Goal: Task Accomplishment & Management: Manage account settings

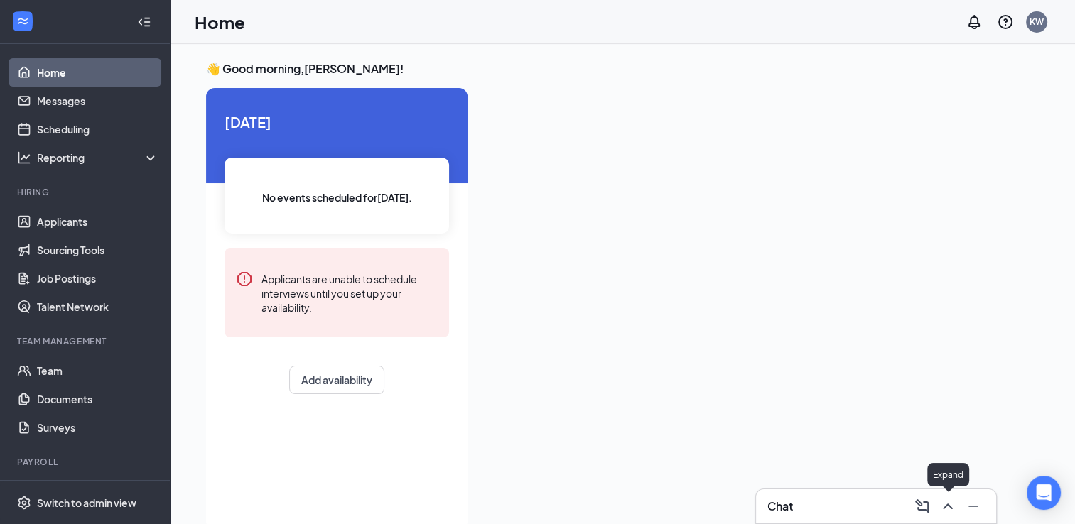
click at [946, 507] on icon "ChevronUp" at bounding box center [947, 507] width 9 height 6
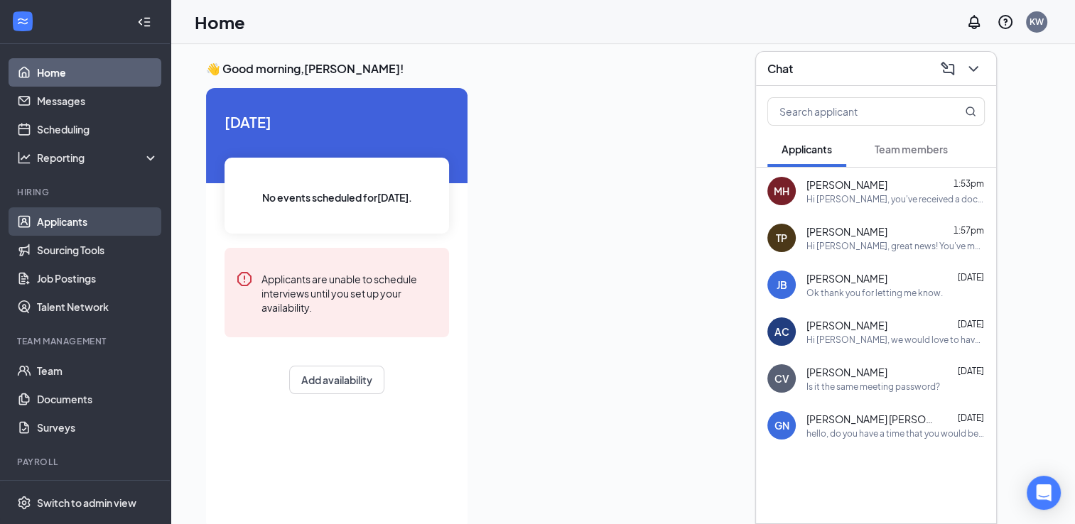
click at [107, 227] on link "Applicants" at bounding box center [98, 222] width 122 height 28
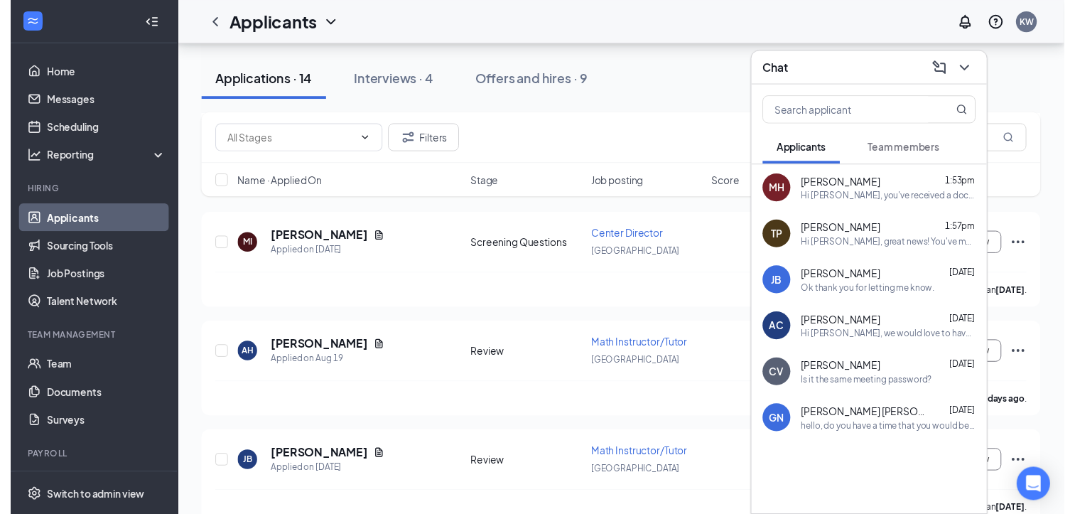
scroll to position [240, 0]
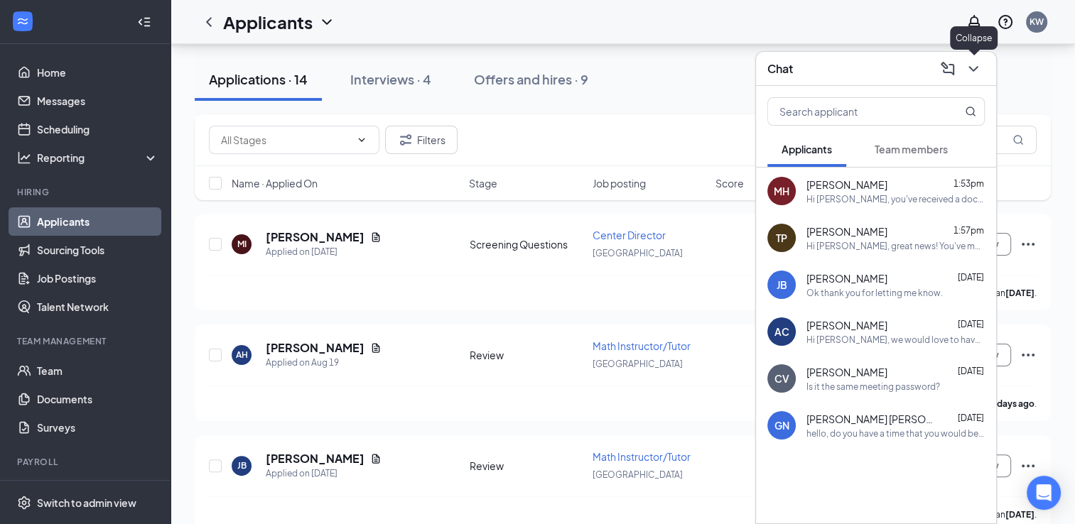
click at [979, 72] on icon "ChevronDown" at bounding box center [973, 68] width 17 height 17
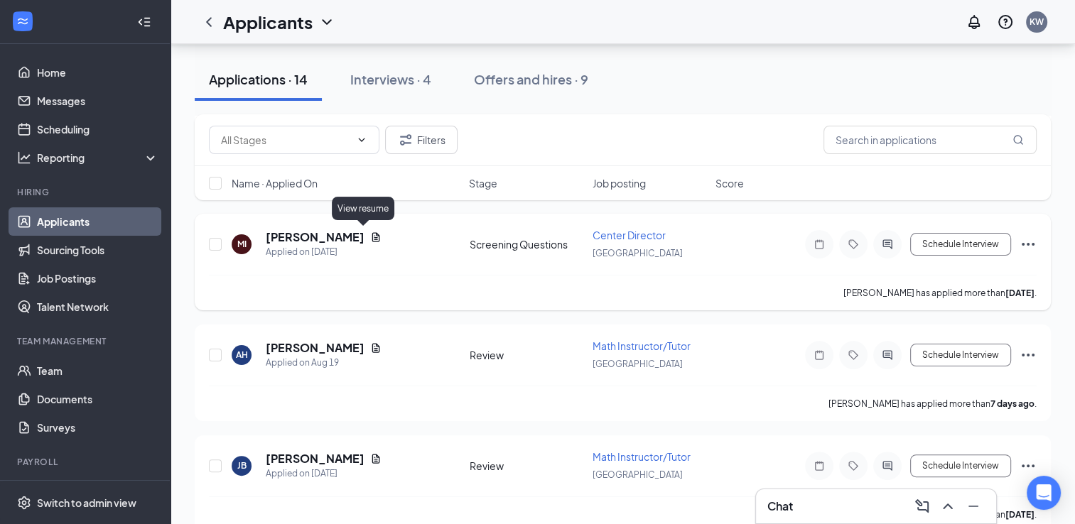
click at [372, 232] on icon "Document" at bounding box center [376, 236] width 8 height 9
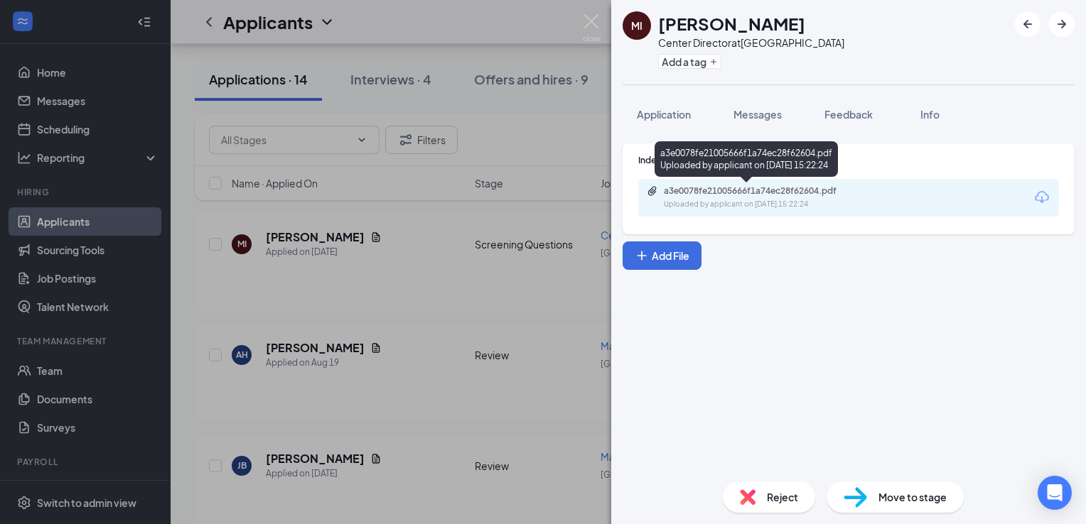
click at [822, 196] on div "a3e0078fe21005666f1a74ec28f62604.pdf" at bounding box center [763, 190] width 199 height 11
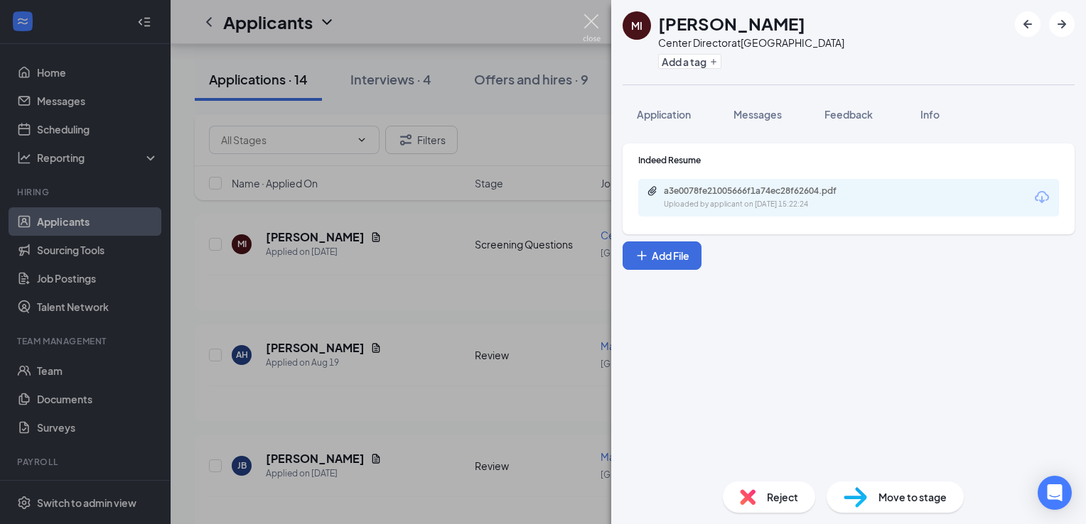
click at [586, 21] on img at bounding box center [592, 28] width 18 height 28
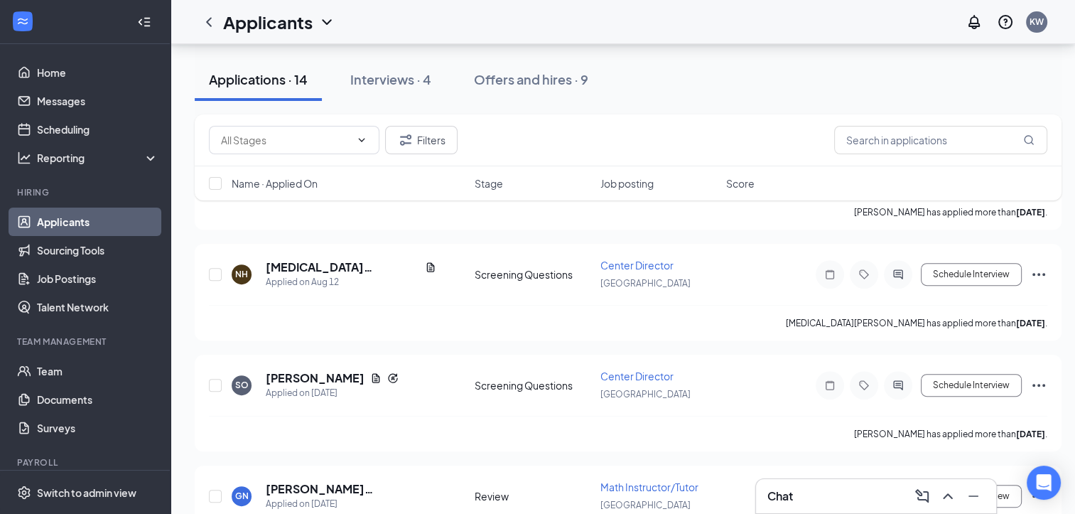
scroll to position [544, 0]
click at [425, 261] on icon "Document" at bounding box center [430, 265] width 11 height 11
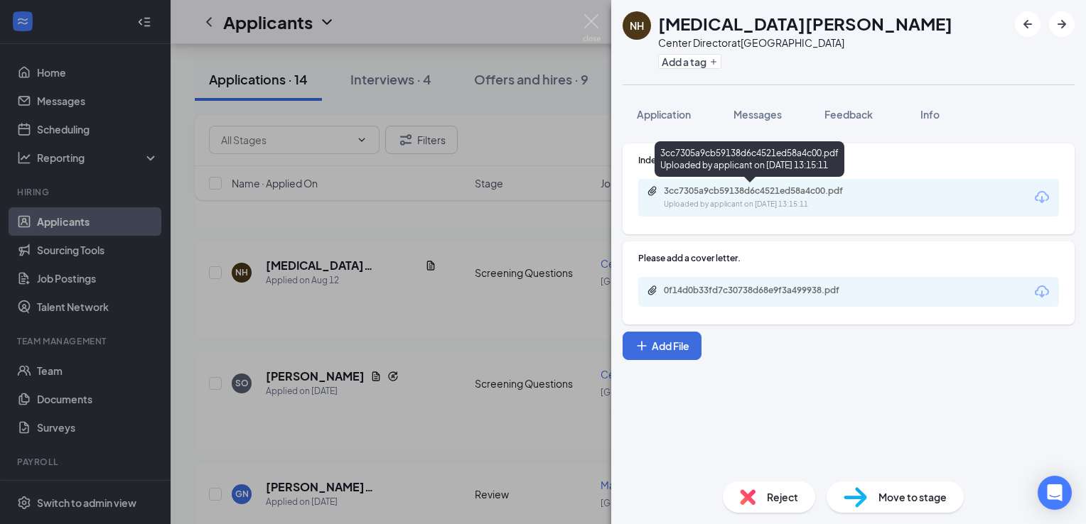
click at [771, 202] on div "Uploaded by applicant on [DATE] 13:15:11" at bounding box center [770, 204] width 213 height 11
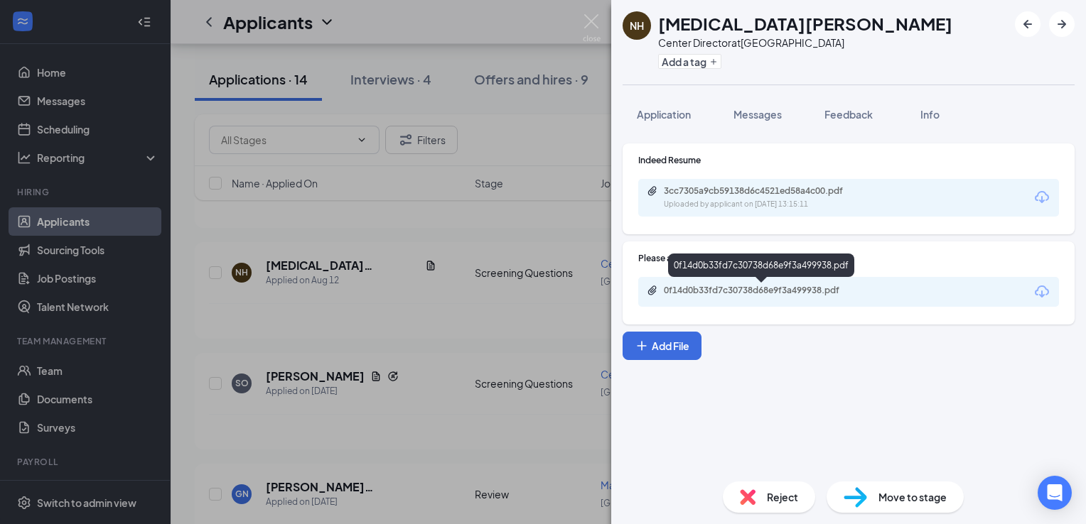
click at [782, 292] on div "0f14d0b33fd7c30738d68e9f3a499938.pdf" at bounding box center [763, 290] width 199 height 11
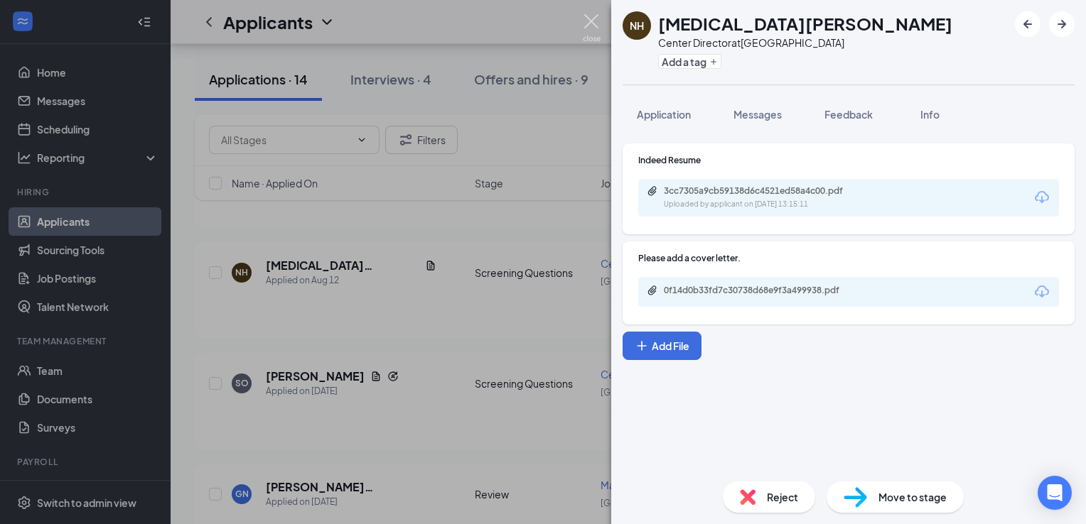
click at [584, 18] on img at bounding box center [592, 28] width 18 height 28
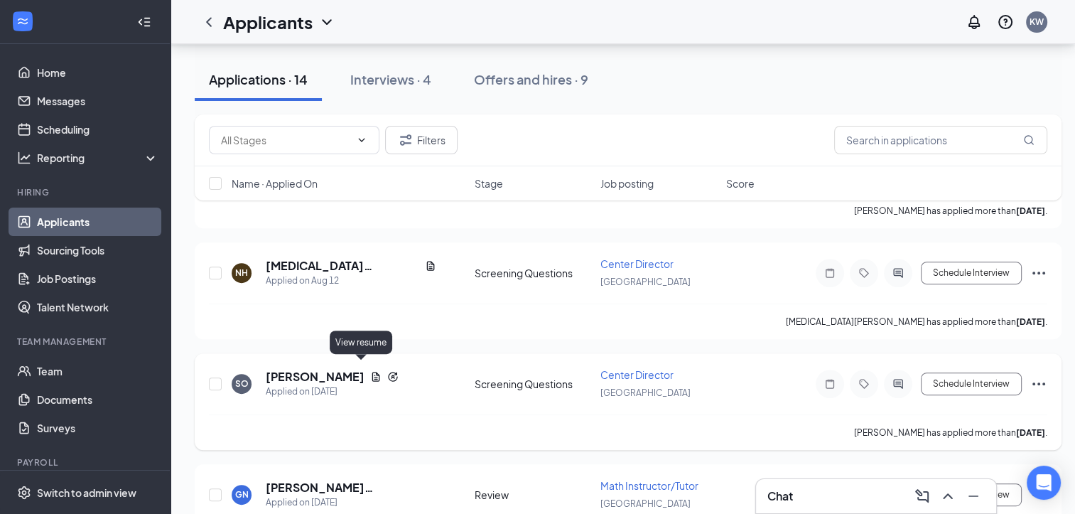
click at [370, 371] on icon "Document" at bounding box center [375, 376] width 11 height 11
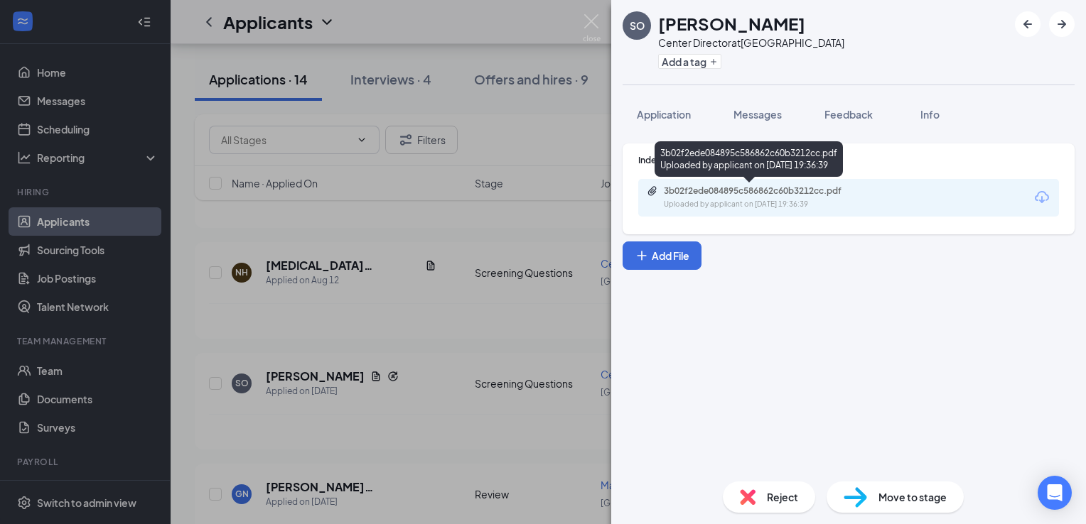
click at [748, 209] on div "Uploaded by applicant on [DATE] 19:36:39" at bounding box center [770, 204] width 213 height 11
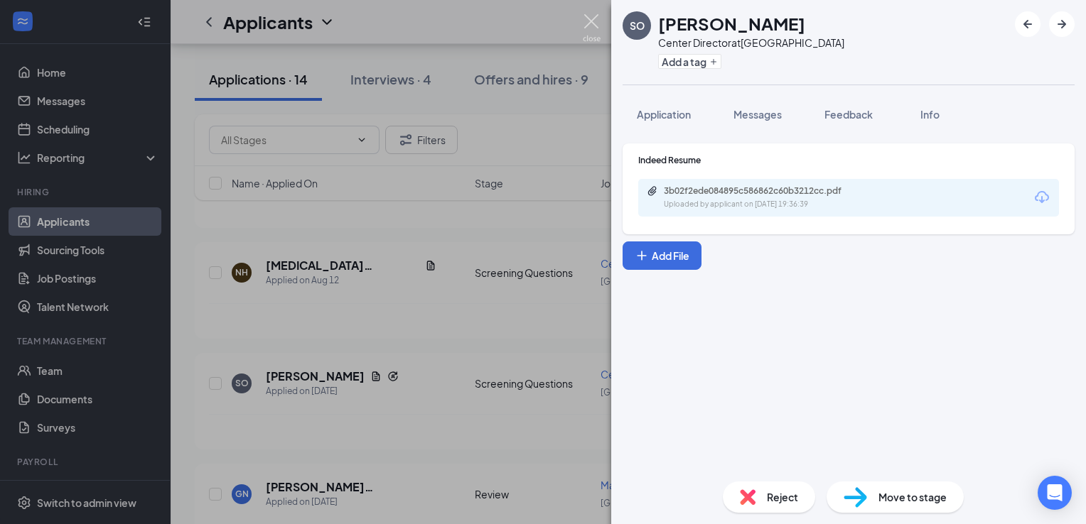
click at [591, 27] on img at bounding box center [592, 28] width 18 height 28
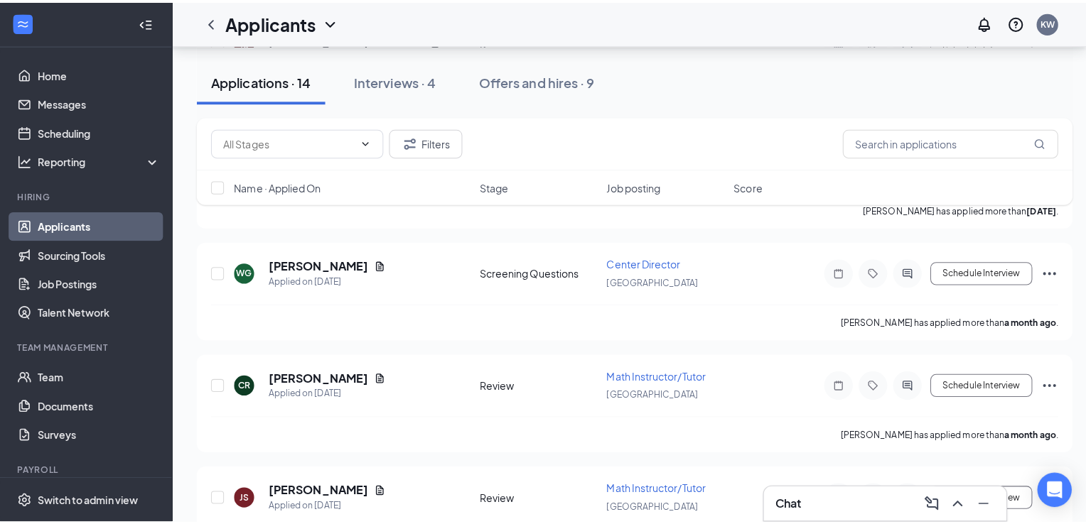
scroll to position [1106, 0]
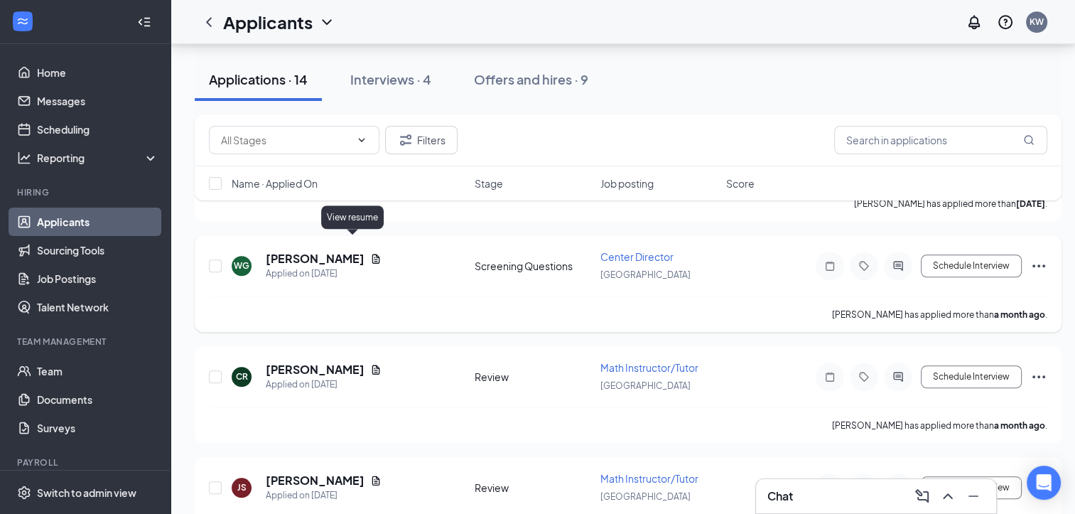
click at [370, 253] on icon "Document" at bounding box center [375, 258] width 11 height 11
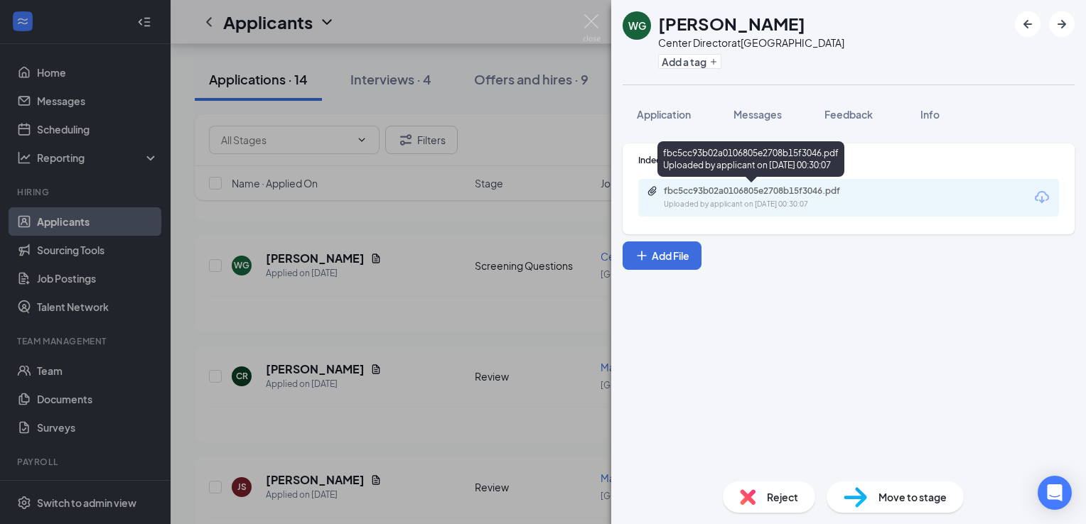
click at [756, 195] on div "fbc5cc93b02a0106805e2708b15f3046.pdf" at bounding box center [763, 190] width 199 height 11
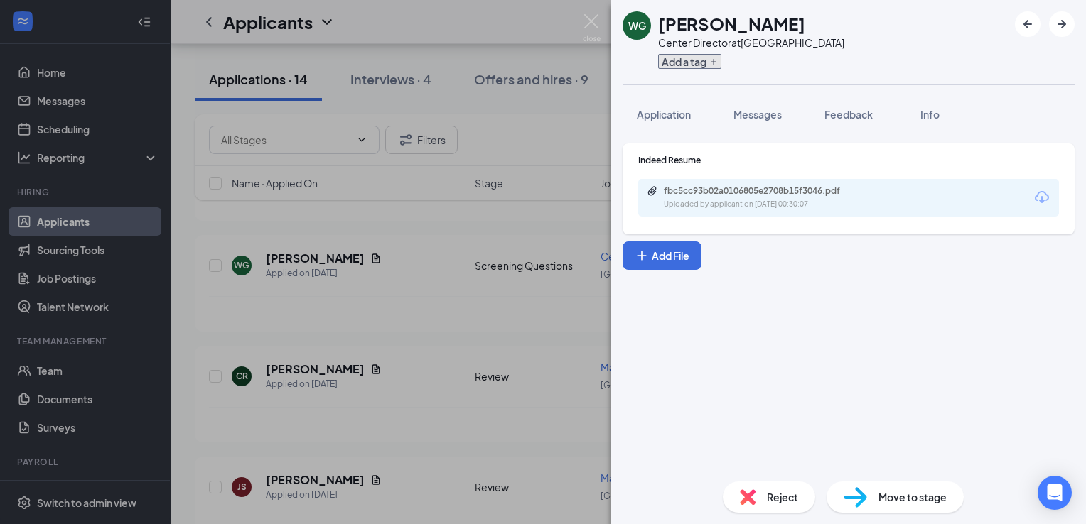
click at [700, 63] on button "Add a tag" at bounding box center [689, 61] width 63 height 15
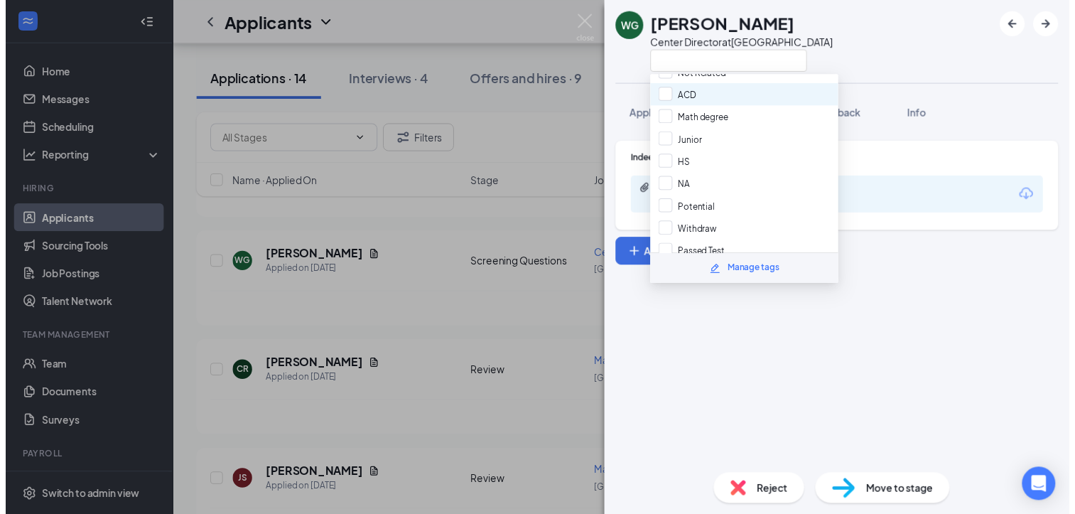
scroll to position [131, 0]
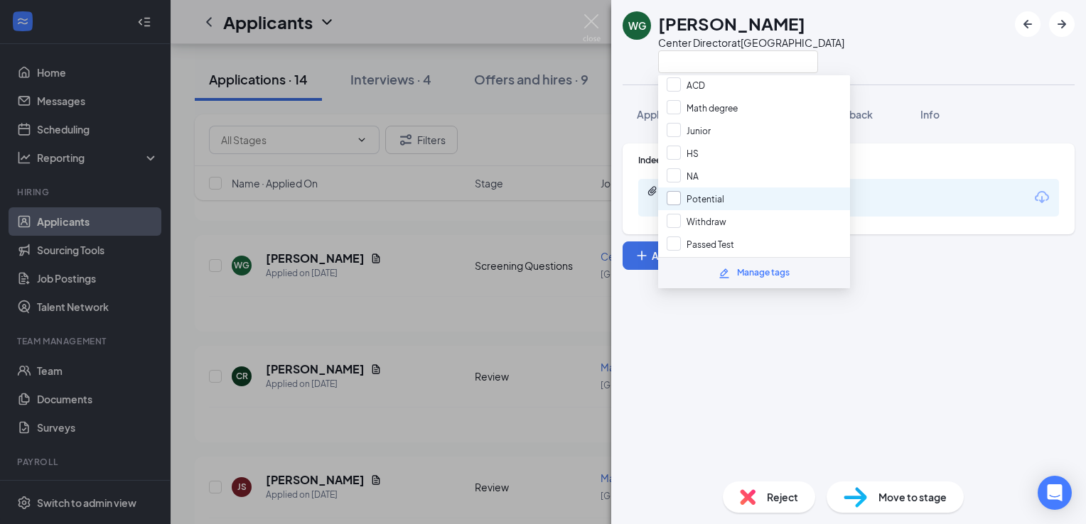
click at [706, 191] on input "Potential" at bounding box center [696, 199] width 58 height 16
checkbox input "true"
click at [792, 328] on div "Indeed Resume fbc5cc93b02a0106805e2708b15f3046.pdf Uploaded by applicant on [DA…" at bounding box center [848, 301] width 475 height 338
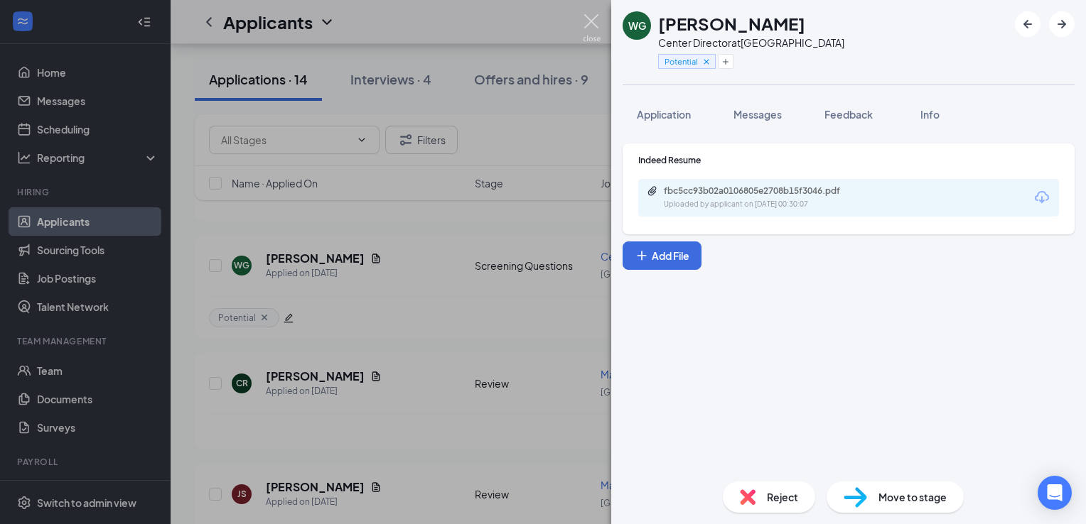
click at [588, 23] on img at bounding box center [592, 28] width 18 height 28
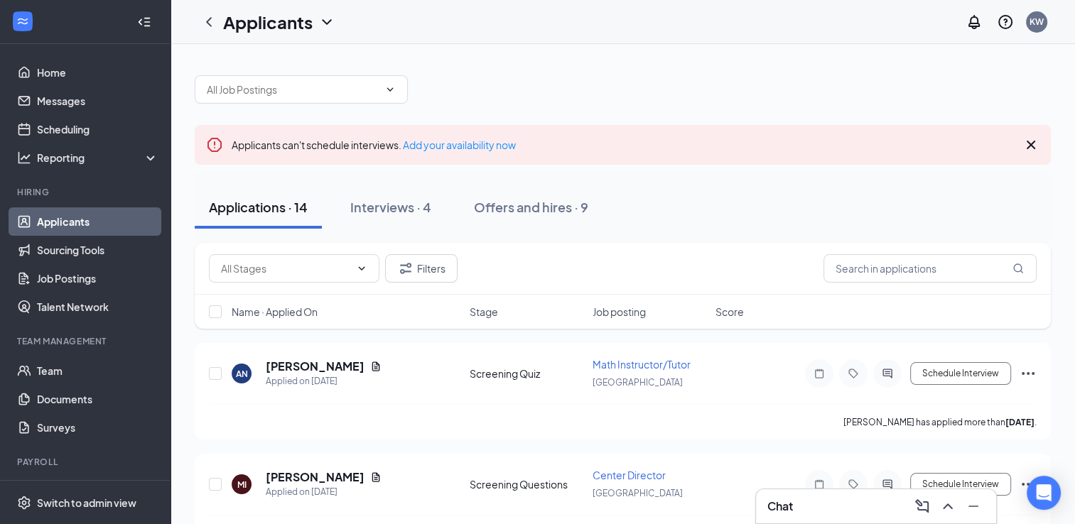
click at [1034, 140] on icon "Cross" at bounding box center [1031, 144] width 17 height 17
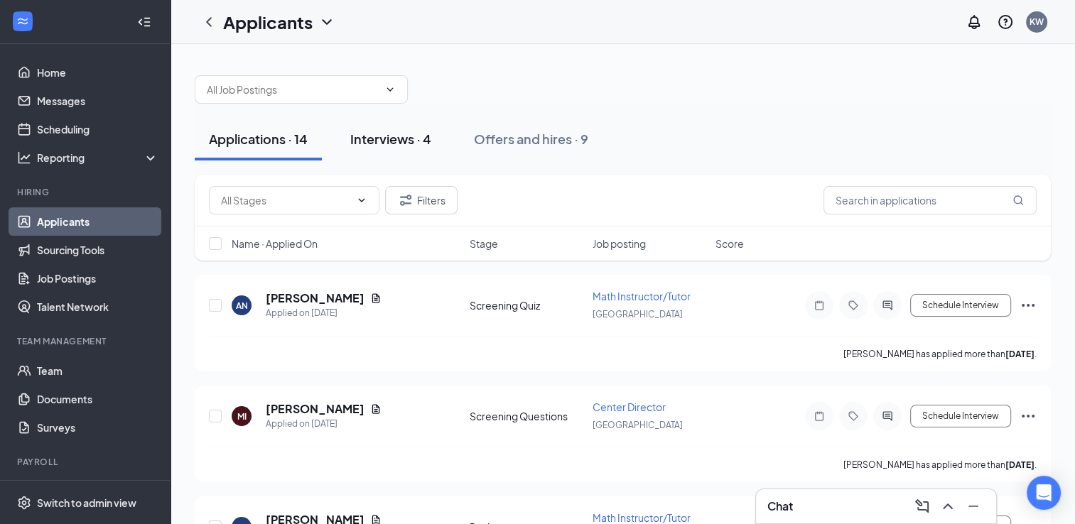
click at [404, 142] on div "Interviews · 4" at bounding box center [390, 139] width 81 height 18
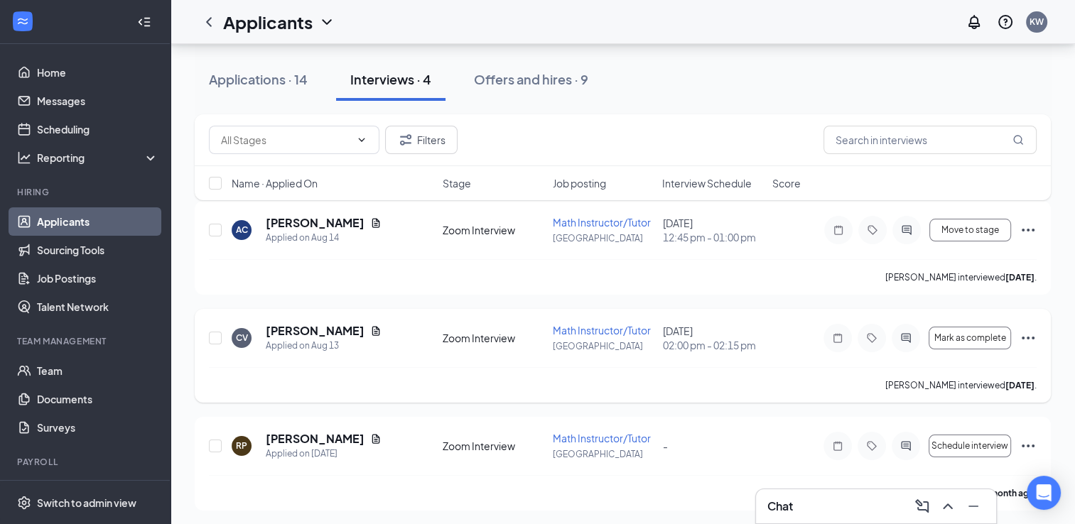
scroll to position [71, 0]
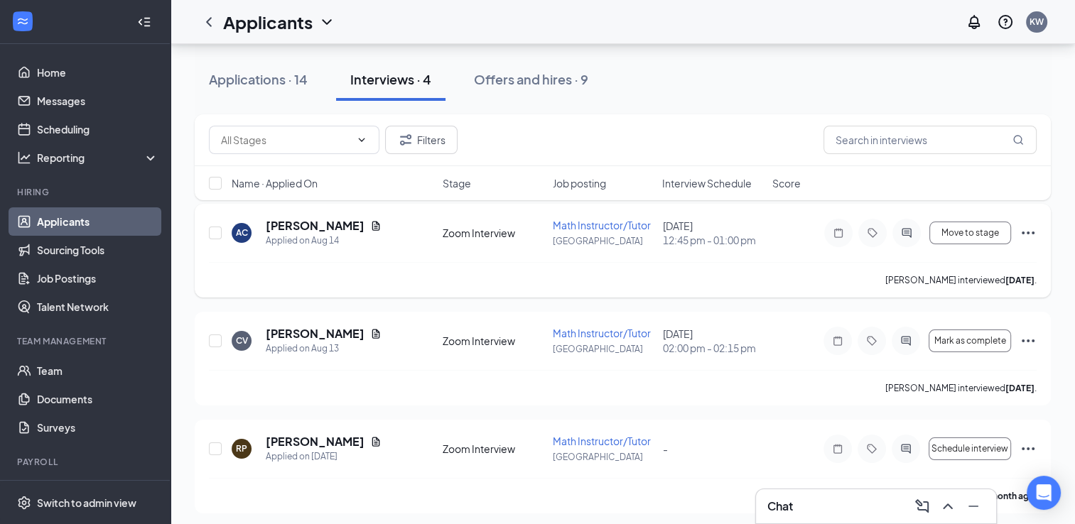
click at [1031, 228] on icon "Ellipses" at bounding box center [1028, 233] width 17 height 17
click at [709, 87] on div "Applications · 14 Interviews · 4 Offers and hires · 9" at bounding box center [623, 79] width 856 height 43
click at [943, 337] on span "Mark as complete" at bounding box center [971, 341] width 72 height 10
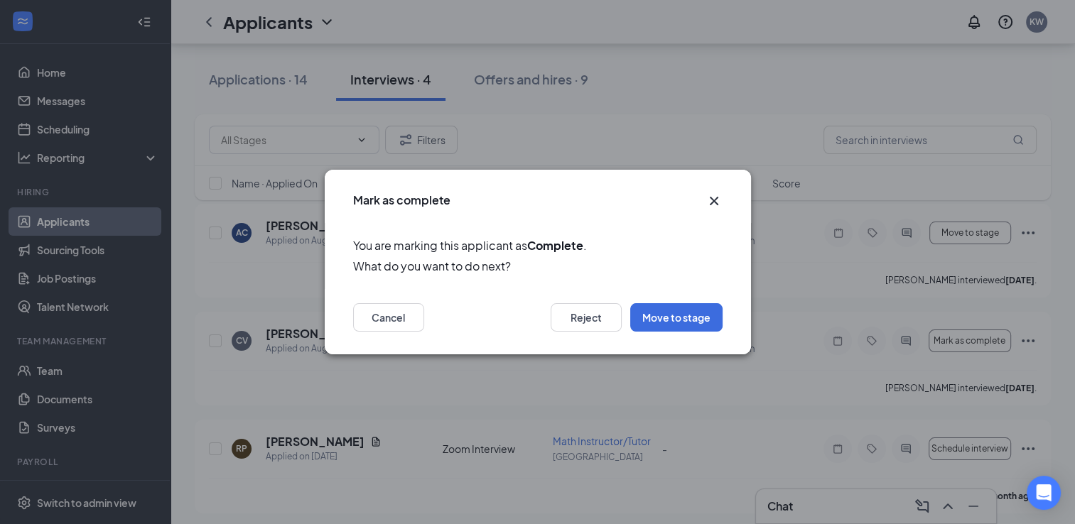
click at [726, 200] on div "Mark as complete" at bounding box center [538, 196] width 426 height 53
click at [718, 200] on icon "Cross" at bounding box center [714, 201] width 17 height 17
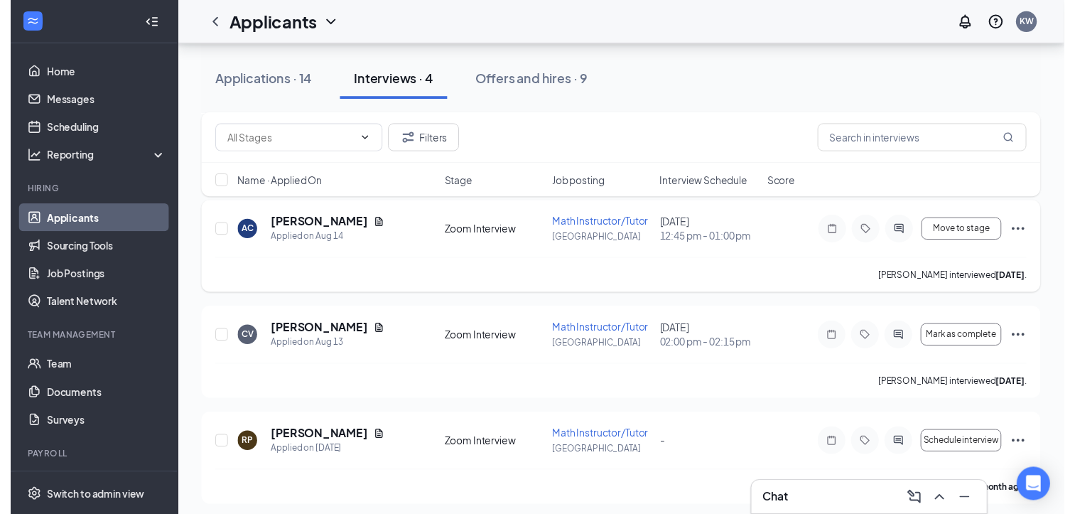
scroll to position [184, 0]
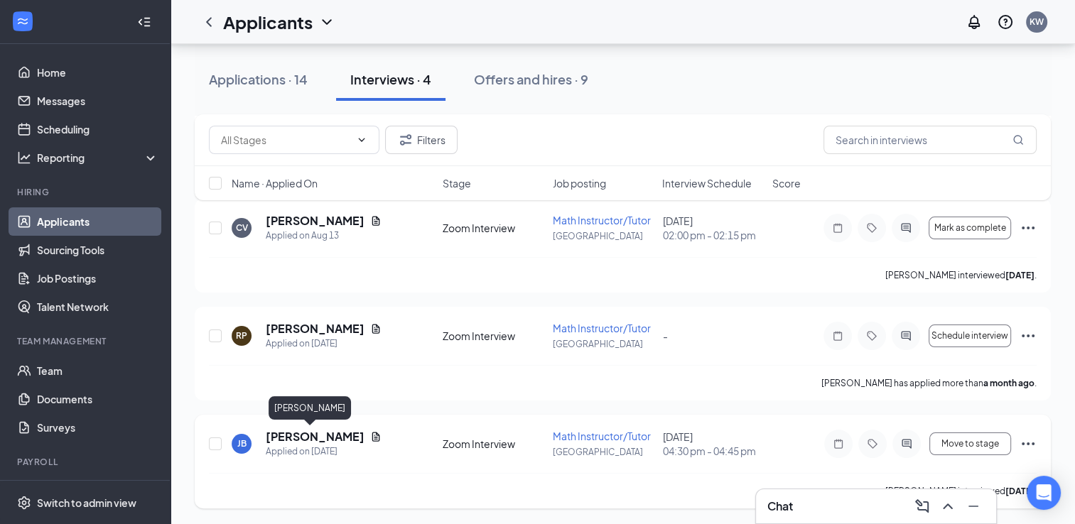
click at [283, 442] on h5 "[PERSON_NAME]" at bounding box center [315, 437] width 99 height 16
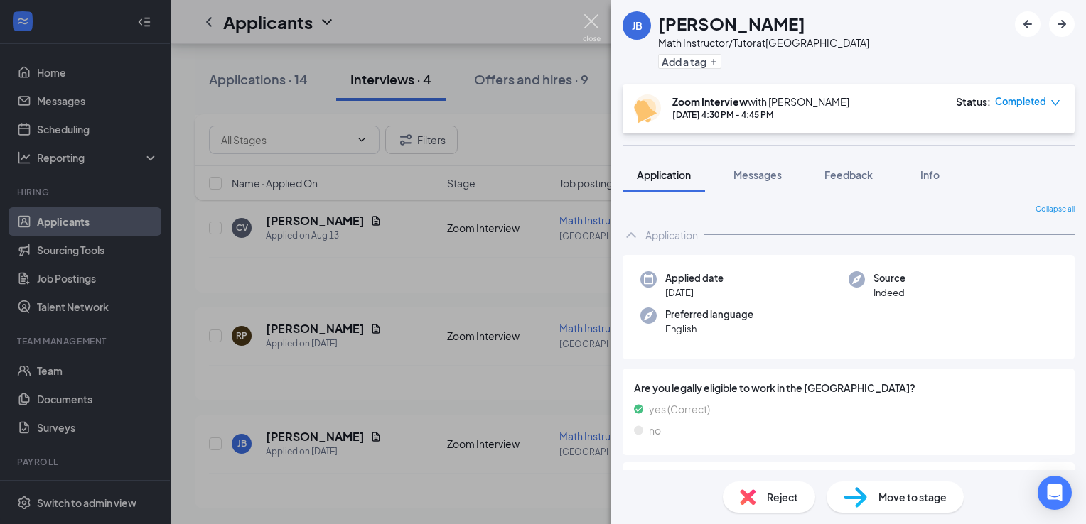
click at [583, 16] on img at bounding box center [592, 28] width 18 height 28
